Goal: Task Accomplishment & Management: Complete application form

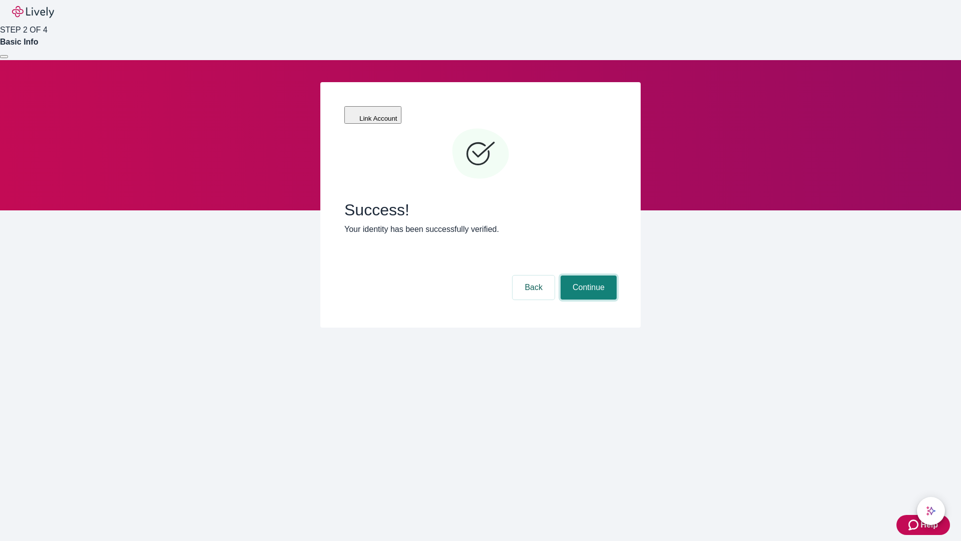
click at [587, 275] on button "Continue" at bounding box center [589, 287] width 56 height 24
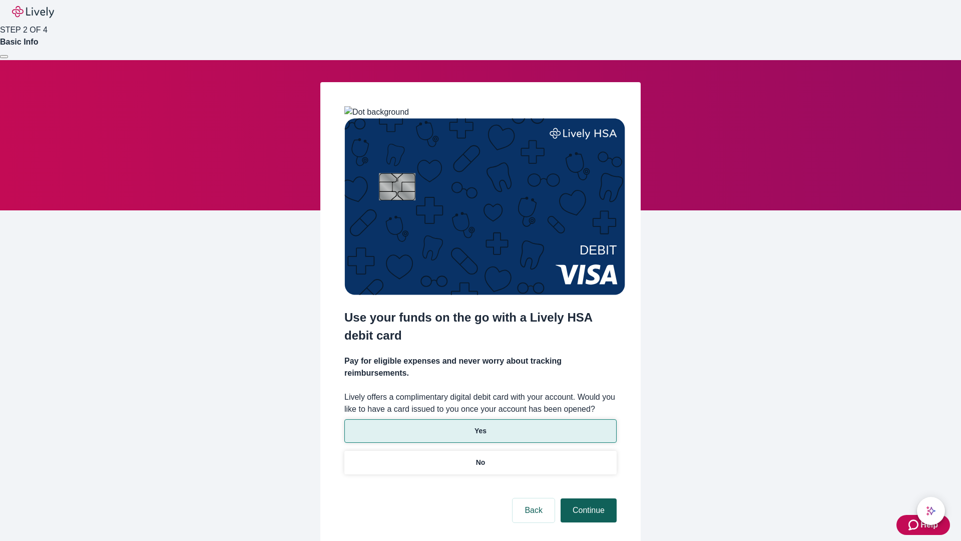
click at [480, 425] on p "Yes" at bounding box center [480, 430] width 12 height 11
click at [587, 498] on button "Continue" at bounding box center [589, 510] width 56 height 24
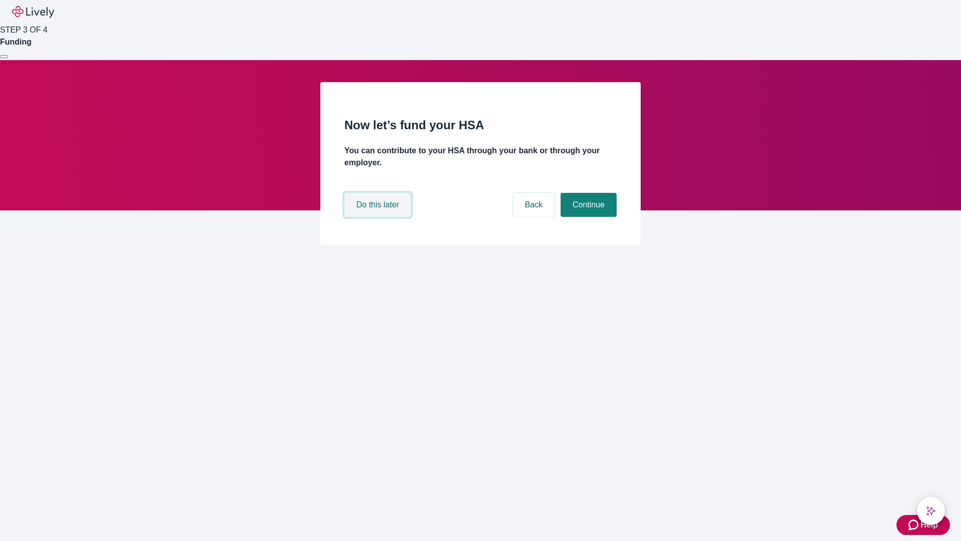
click at [379, 217] on button "Do this later" at bounding box center [377, 205] width 67 height 24
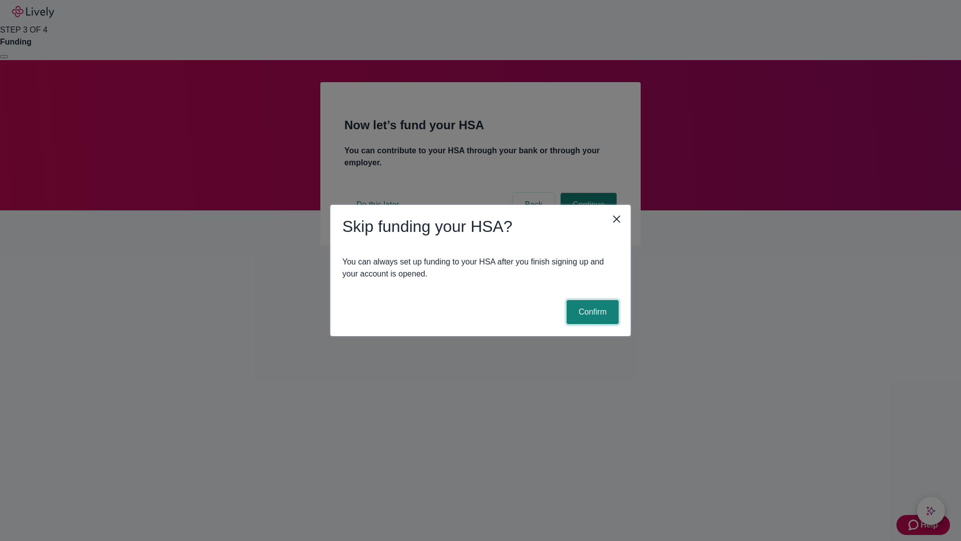
click at [591, 312] on button "Confirm" at bounding box center [593, 312] width 52 height 24
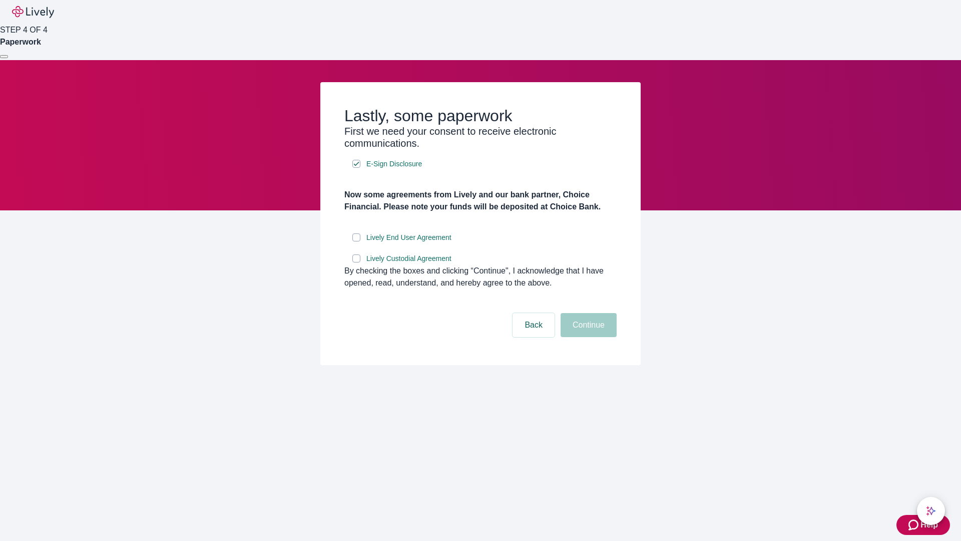
click at [356, 241] on input "Lively End User Agreement" at bounding box center [356, 237] width 8 height 8
checkbox input "true"
click at [356, 262] on input "Lively Custodial Agreement" at bounding box center [356, 258] width 8 height 8
checkbox input "true"
click at [587, 337] on button "Continue" at bounding box center [589, 325] width 56 height 24
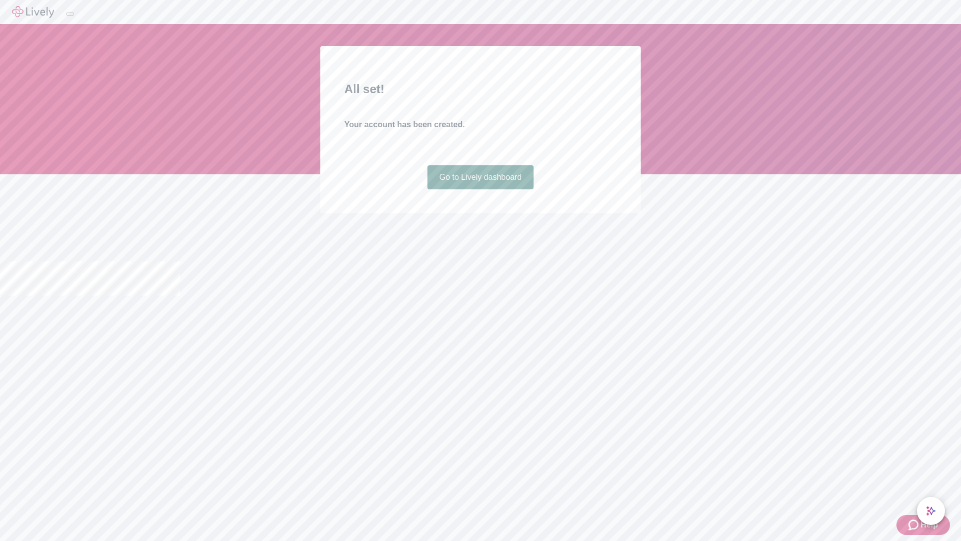
click at [480, 189] on link "Go to Lively dashboard" at bounding box center [480, 177] width 107 height 24
